Goal: Information Seeking & Learning: Learn about a topic

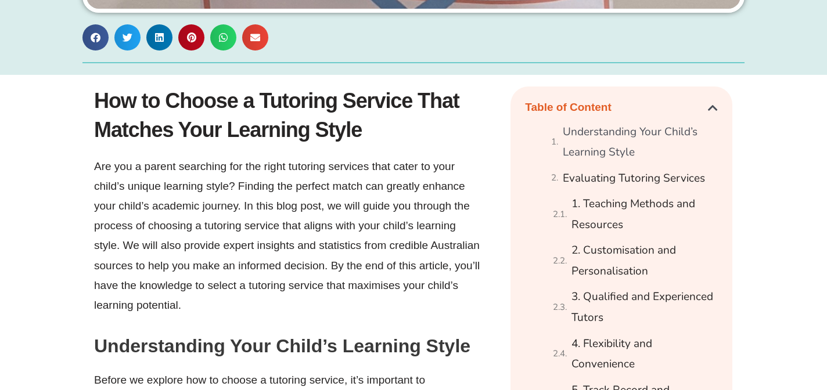
scroll to position [596, 0]
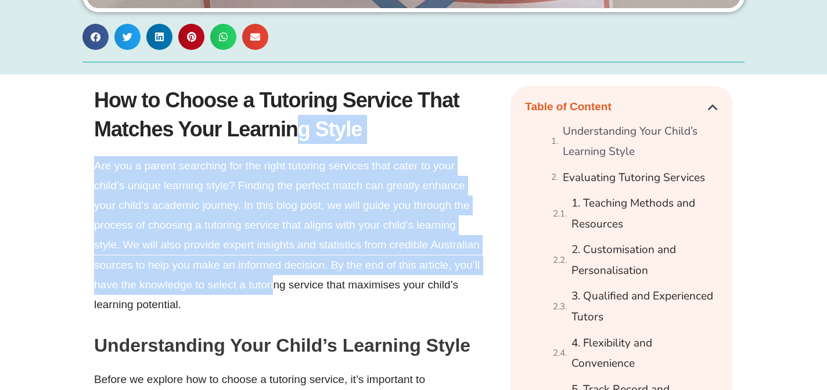
drag, startPoint x: 296, startPoint y: 142, endPoint x: 275, endPoint y: 298, distance: 156.5
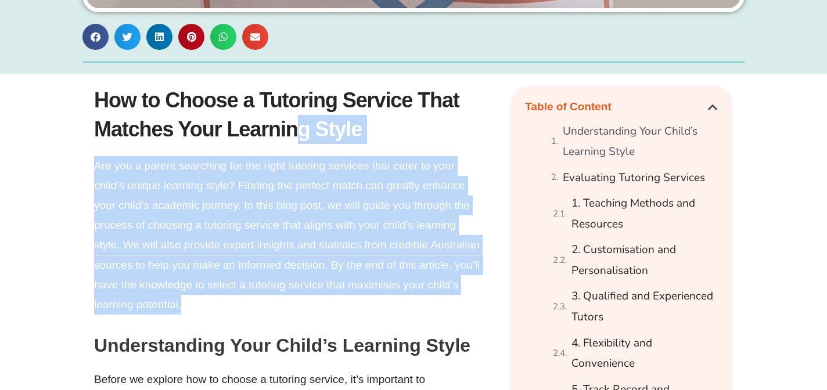
click at [275, 298] on p "Are you a parent searching for the right tutoring services that cater to your c…" at bounding box center [288, 235] width 389 height 159
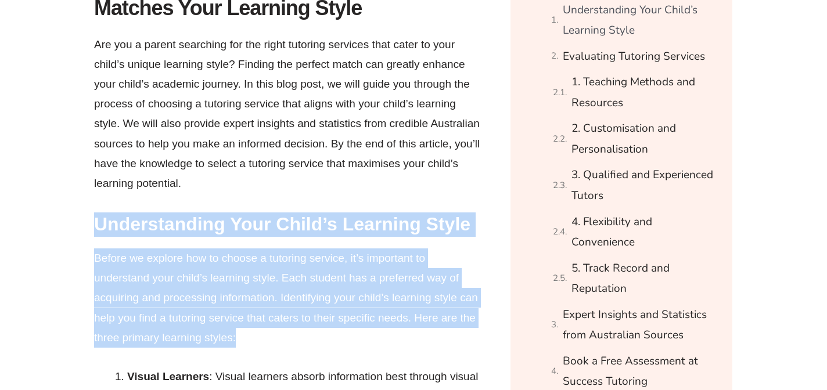
scroll to position [722, 0]
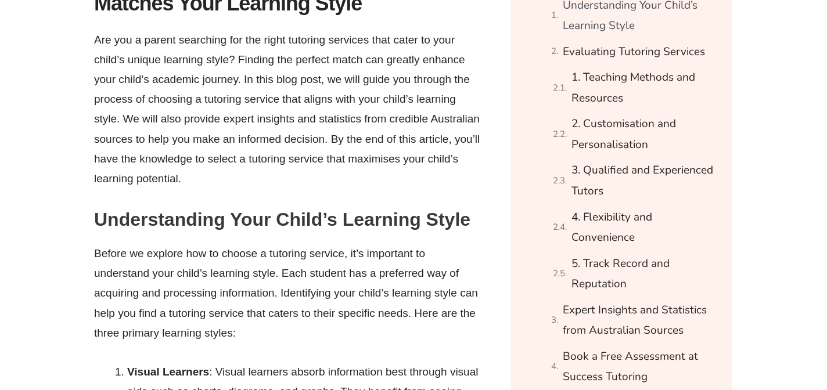
drag, startPoint x: 396, startPoint y: 298, endPoint x: 404, endPoint y: 179, distance: 118.8
click at [404, 179] on p "Are you a parent searching for the right tutoring services that cater to your c…" at bounding box center [288, 109] width 389 height 159
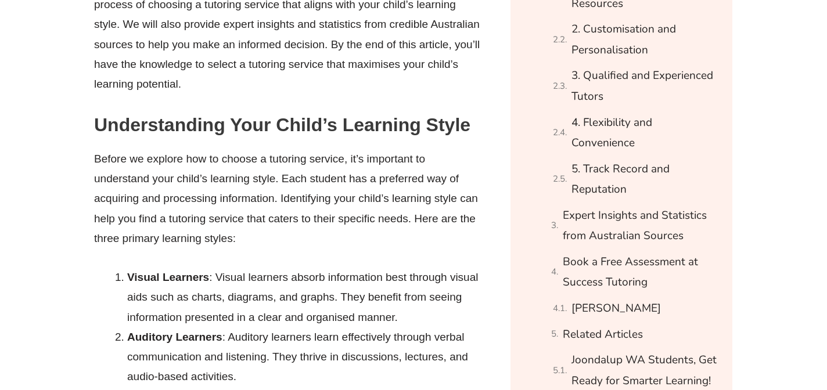
scroll to position [818, 0]
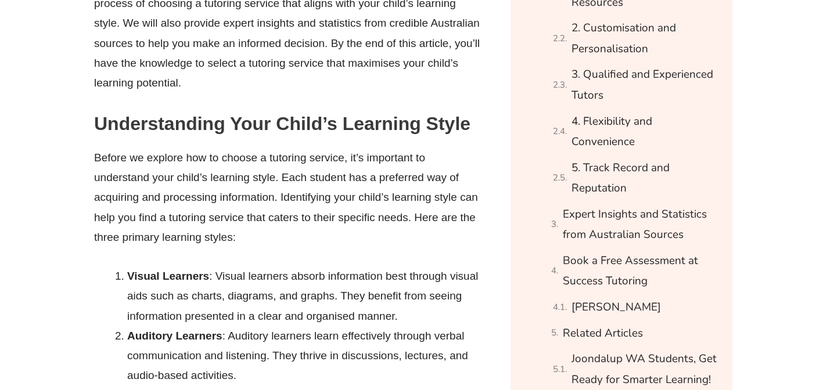
drag, startPoint x: 381, startPoint y: 234, endPoint x: 371, endPoint y: 255, distance: 23.1
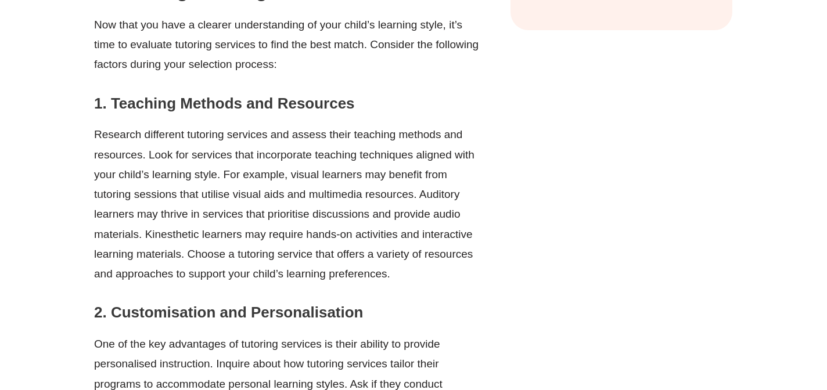
scroll to position [1374, 0]
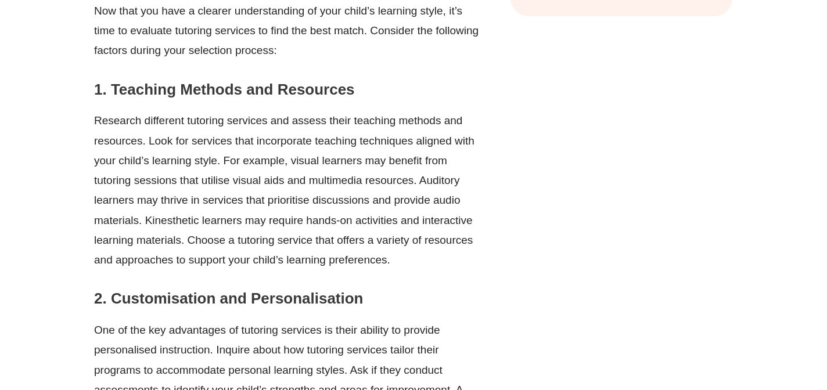
drag, startPoint x: 435, startPoint y: 270, endPoint x: 447, endPoint y: 291, distance: 24.7
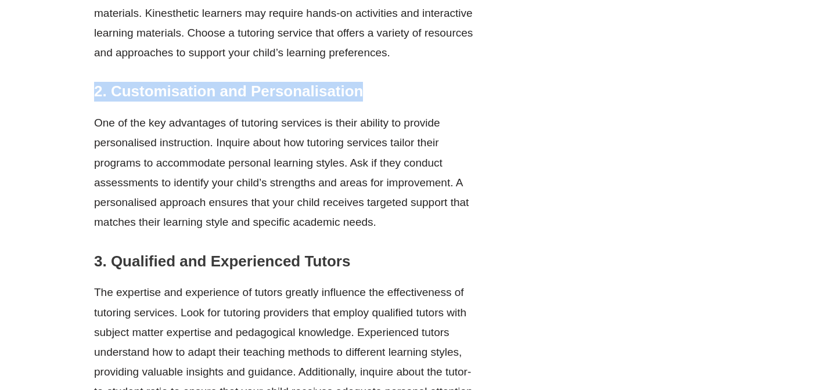
scroll to position [1630, 0]
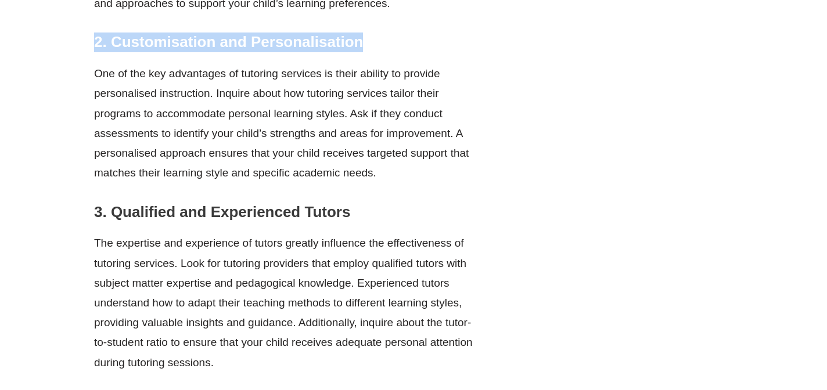
click at [456, 148] on p "One of the key advantages of tutoring services is their ability to provide pers…" at bounding box center [288, 123] width 389 height 119
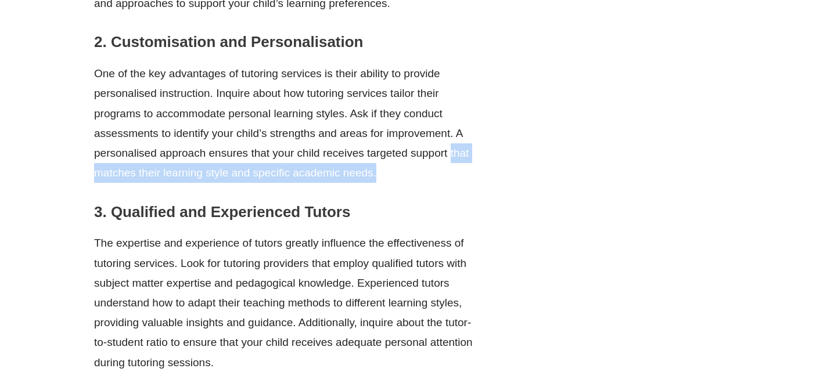
drag, startPoint x: 450, startPoint y: 162, endPoint x: 456, endPoint y: 171, distance: 11.3
click at [456, 170] on p "One of the key advantages of tutoring services is their ability to provide pers…" at bounding box center [288, 123] width 389 height 119
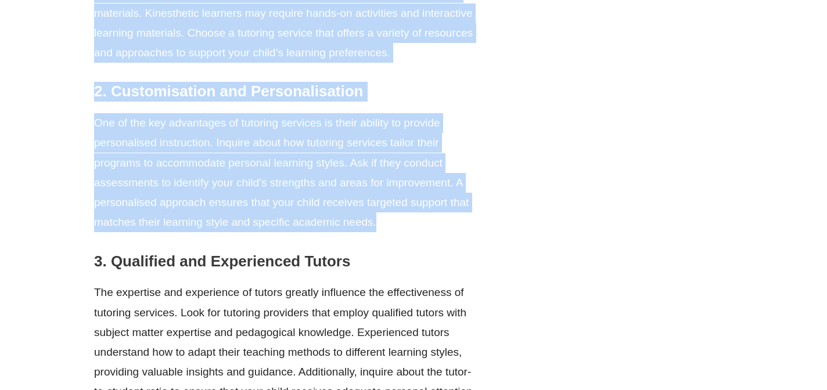
scroll to position [1536, 0]
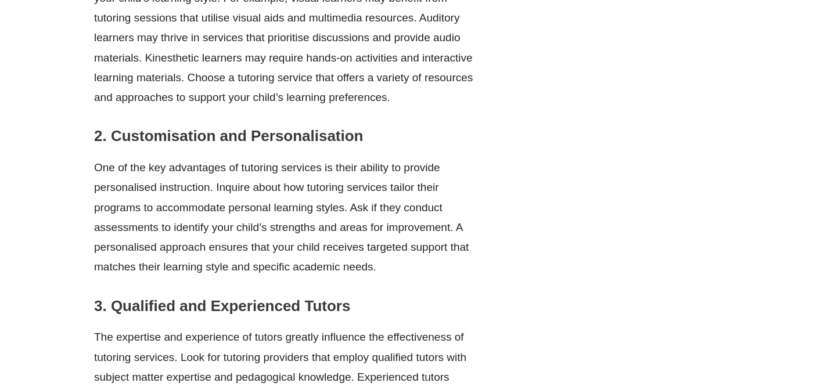
drag, startPoint x: 456, startPoint y: 175, endPoint x: 450, endPoint y: 260, distance: 85.0
click at [450, 260] on p "One of the key advantages of tutoring services is their ability to provide pers…" at bounding box center [288, 217] width 389 height 119
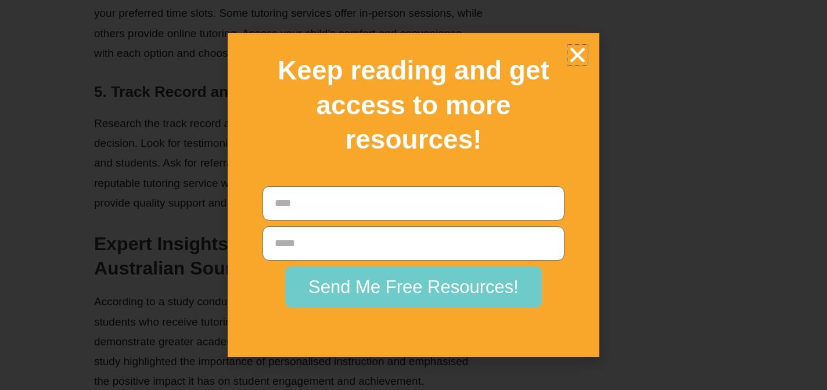
scroll to position [2131, 0]
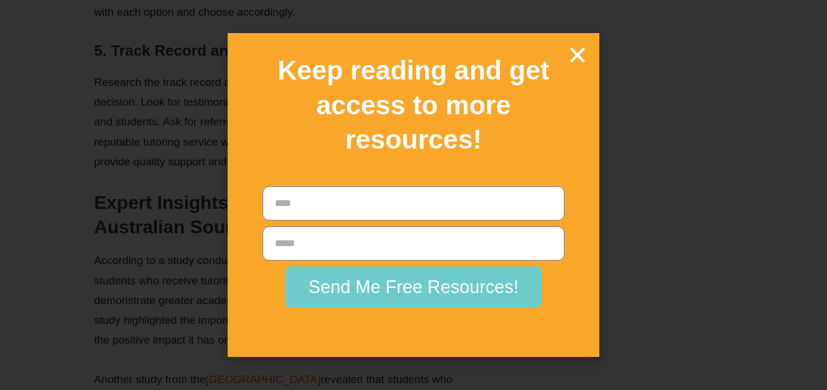
click at [585, 51] on icon "Close" at bounding box center [578, 55] width 20 height 20
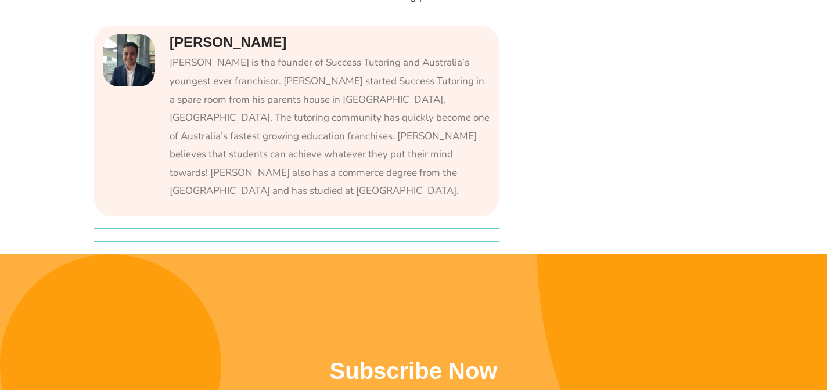
scroll to position [2922, 0]
